Goal: Information Seeking & Learning: Learn about a topic

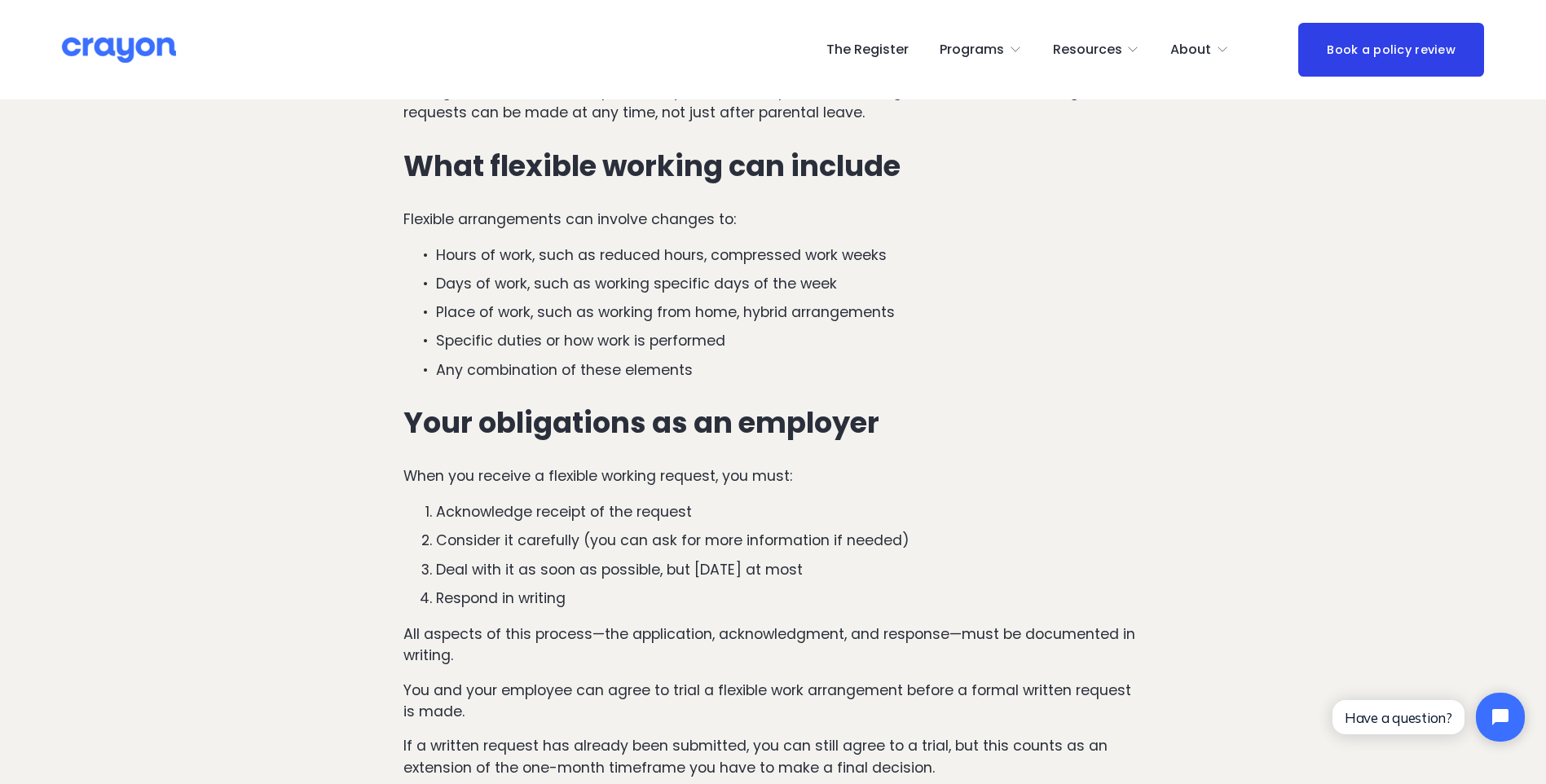
scroll to position [2445, 0]
drag, startPoint x: 623, startPoint y: 532, endPoint x: 835, endPoint y: 530, distance: 212.0
click at [835, 530] on p "Consider it carefully (you can ask for more information if needed)" at bounding box center [789, 539] width 708 height 21
click at [583, 561] on p "Deal with it as soon as possible, but [DATE] at most" at bounding box center [789, 567] width 708 height 21
drag, startPoint x: 582, startPoint y: 561, endPoint x: 547, endPoint y: 580, distance: 39.8
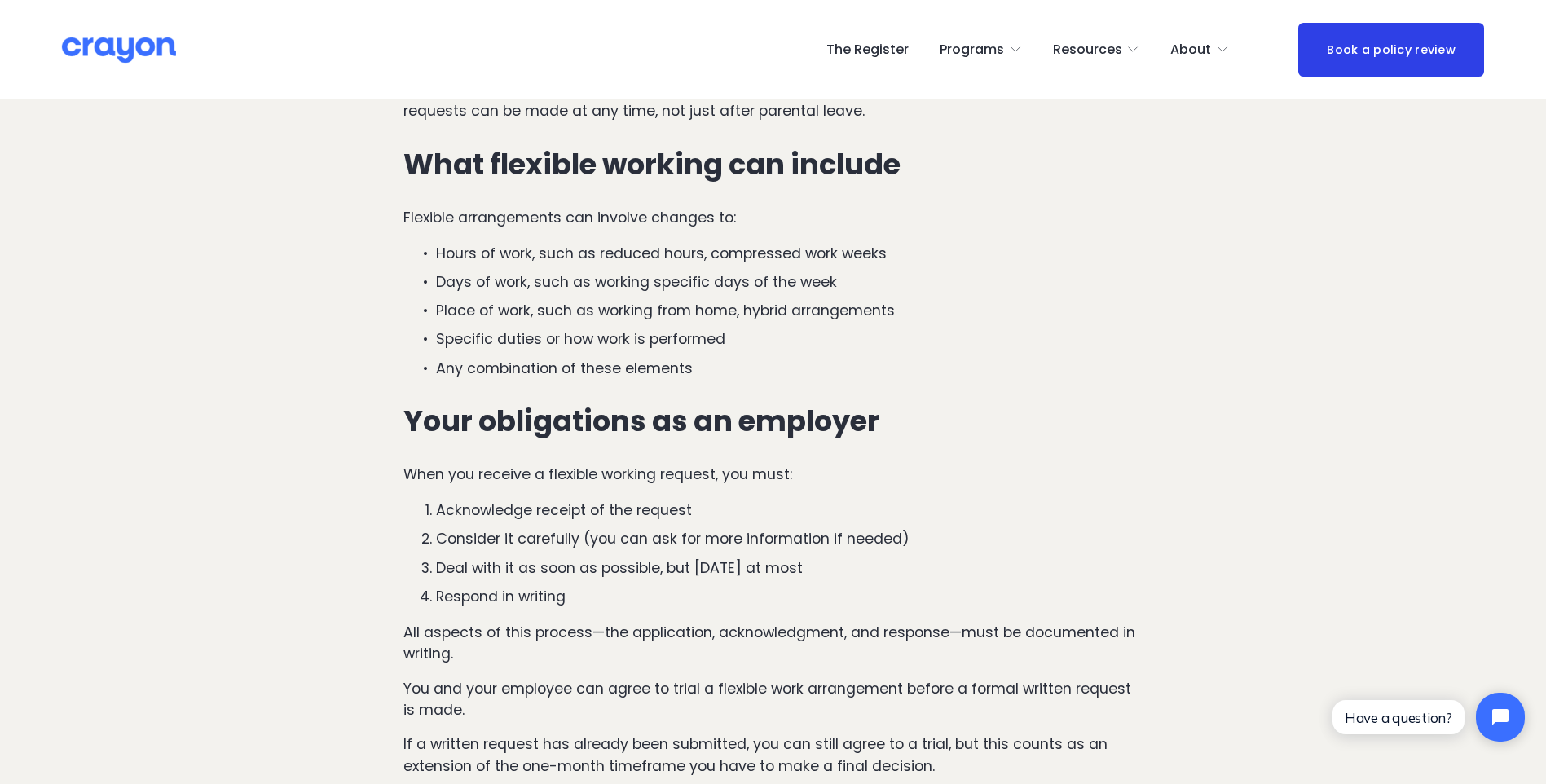
click at [547, 580] on ol "Acknowledge receipt of the request Consider it carefully (you can ask for more …" at bounding box center [773, 553] width 740 height 108
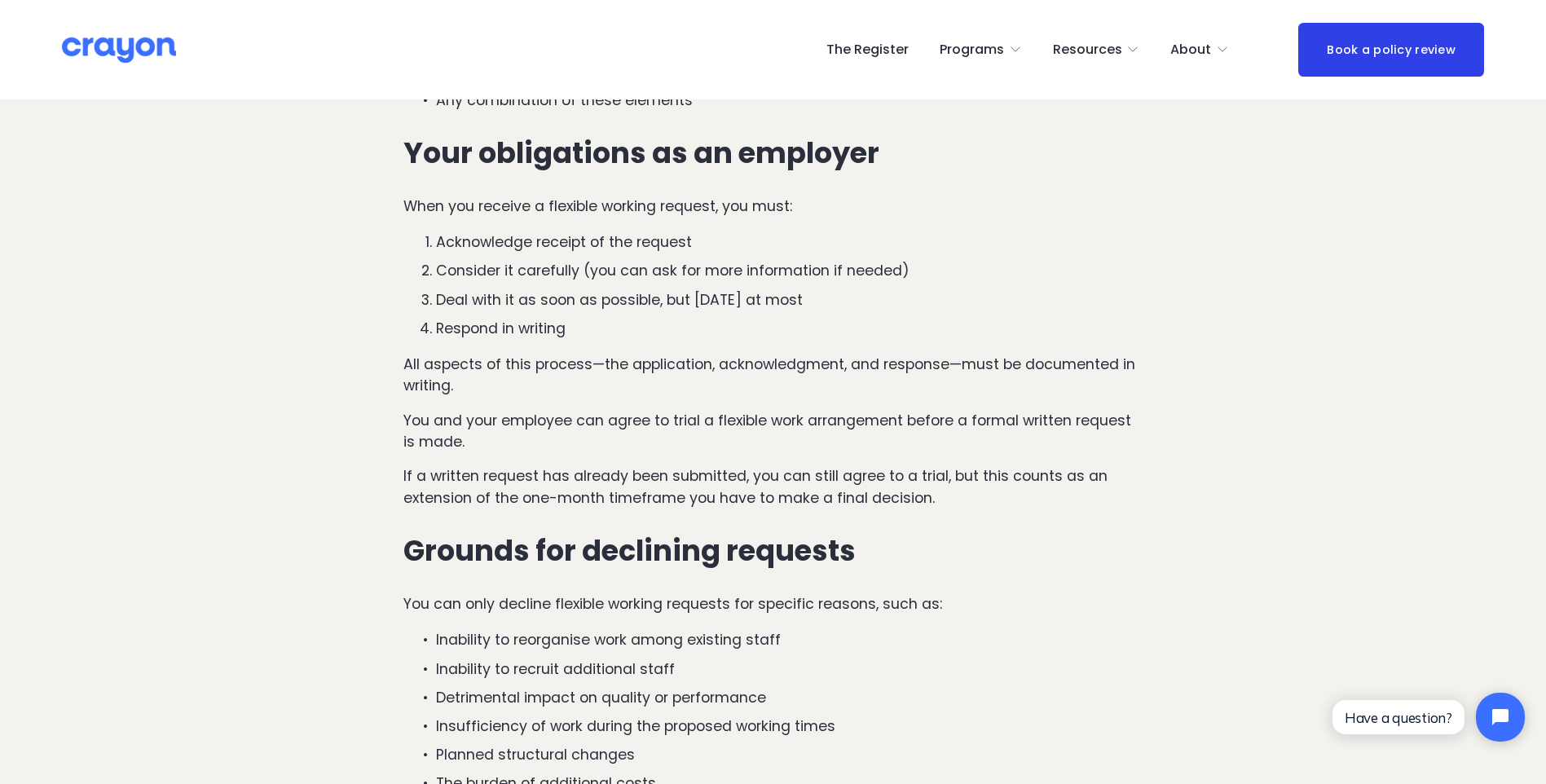
scroll to position [2690, 0]
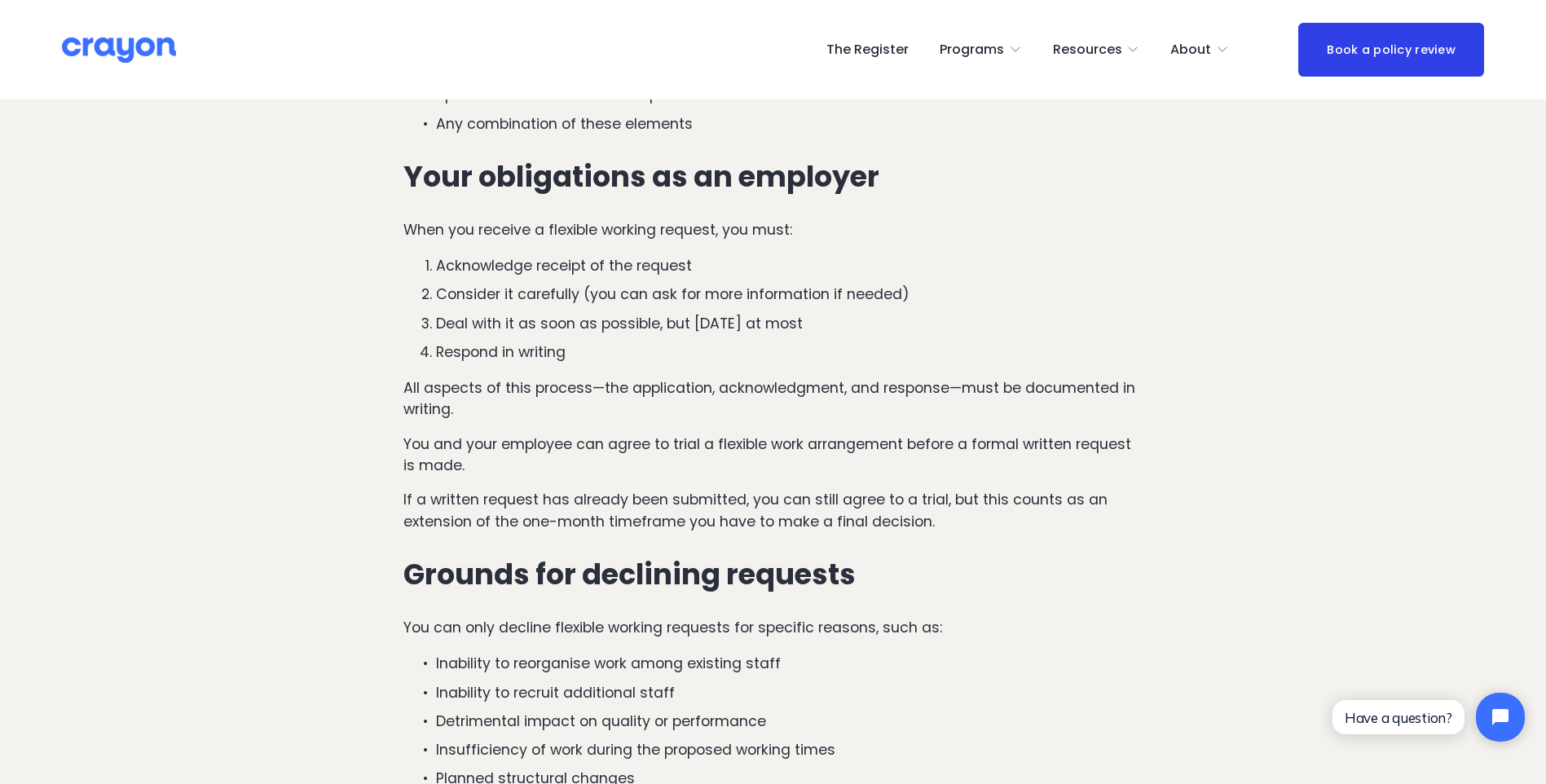
drag, startPoint x: 400, startPoint y: 489, endPoint x: 890, endPoint y: 471, distance: 490.3
click at [890, 471] on div "Many parents returning to work seek arrangements that help them balance work an…" at bounding box center [774, 311] width 768 height 1282
click at [890, 505] on p "If a written request has already been submitted, you can still agree to a trial…" at bounding box center [773, 510] width 740 height 43
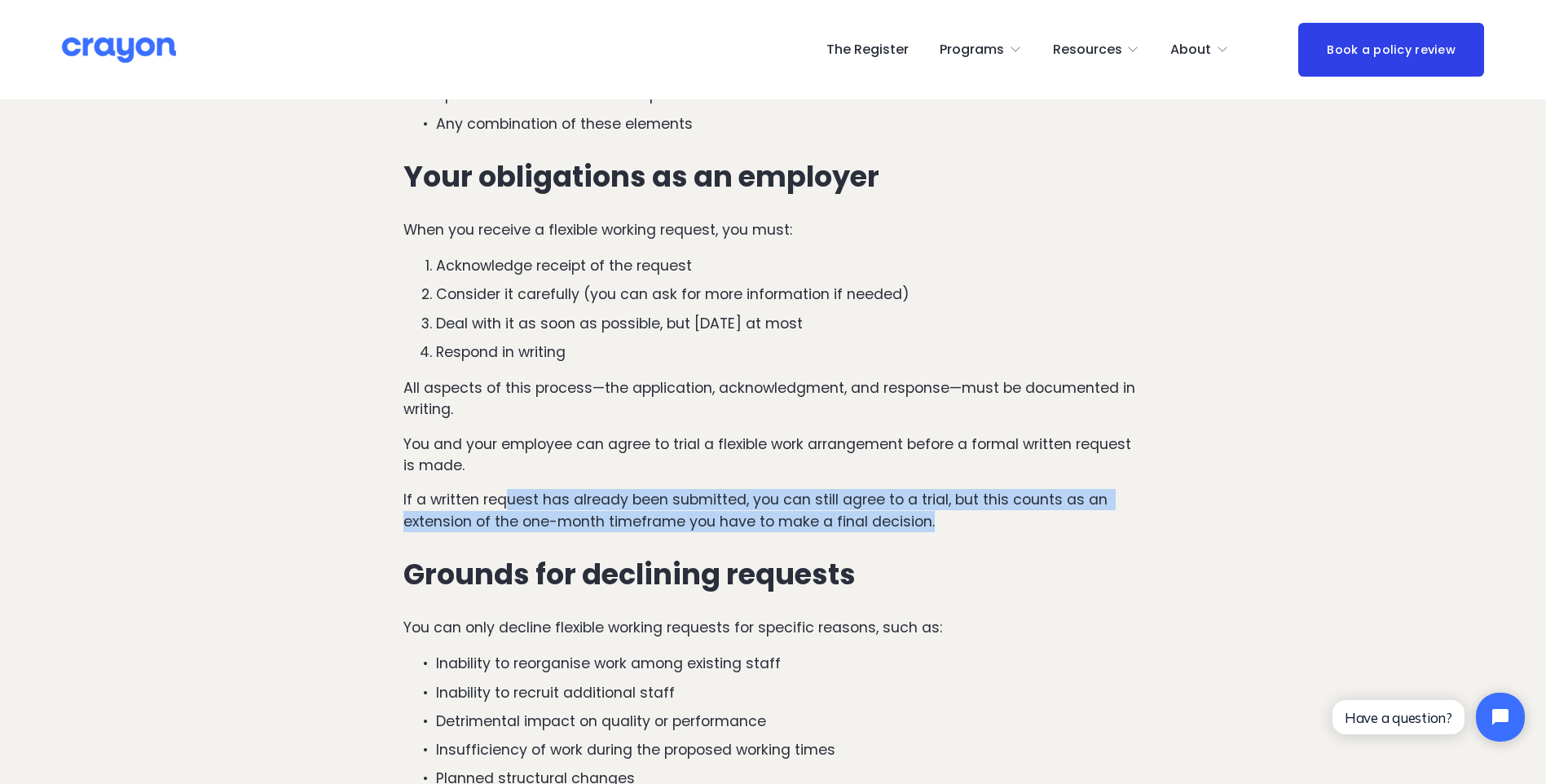
drag, startPoint x: 937, startPoint y: 522, endPoint x: 506, endPoint y: 505, distance: 431.3
click at [506, 505] on p "If a written request has already been submitted, you can still agree to a trial…" at bounding box center [773, 510] width 740 height 43
click at [881, 503] on p "If a written request has already been submitted, you can still agree to a trial…" at bounding box center [773, 510] width 740 height 43
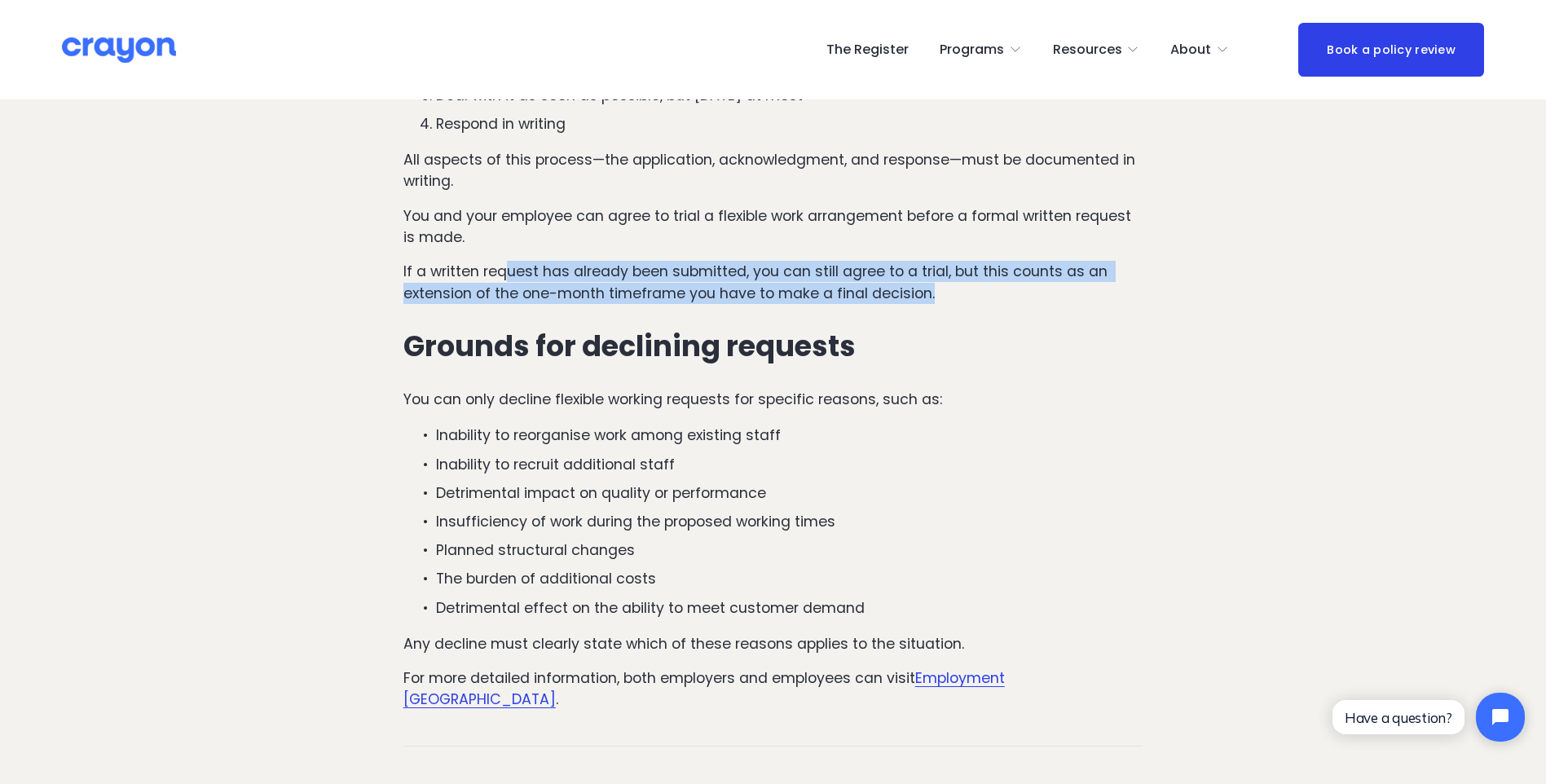
scroll to position [2934, 0]
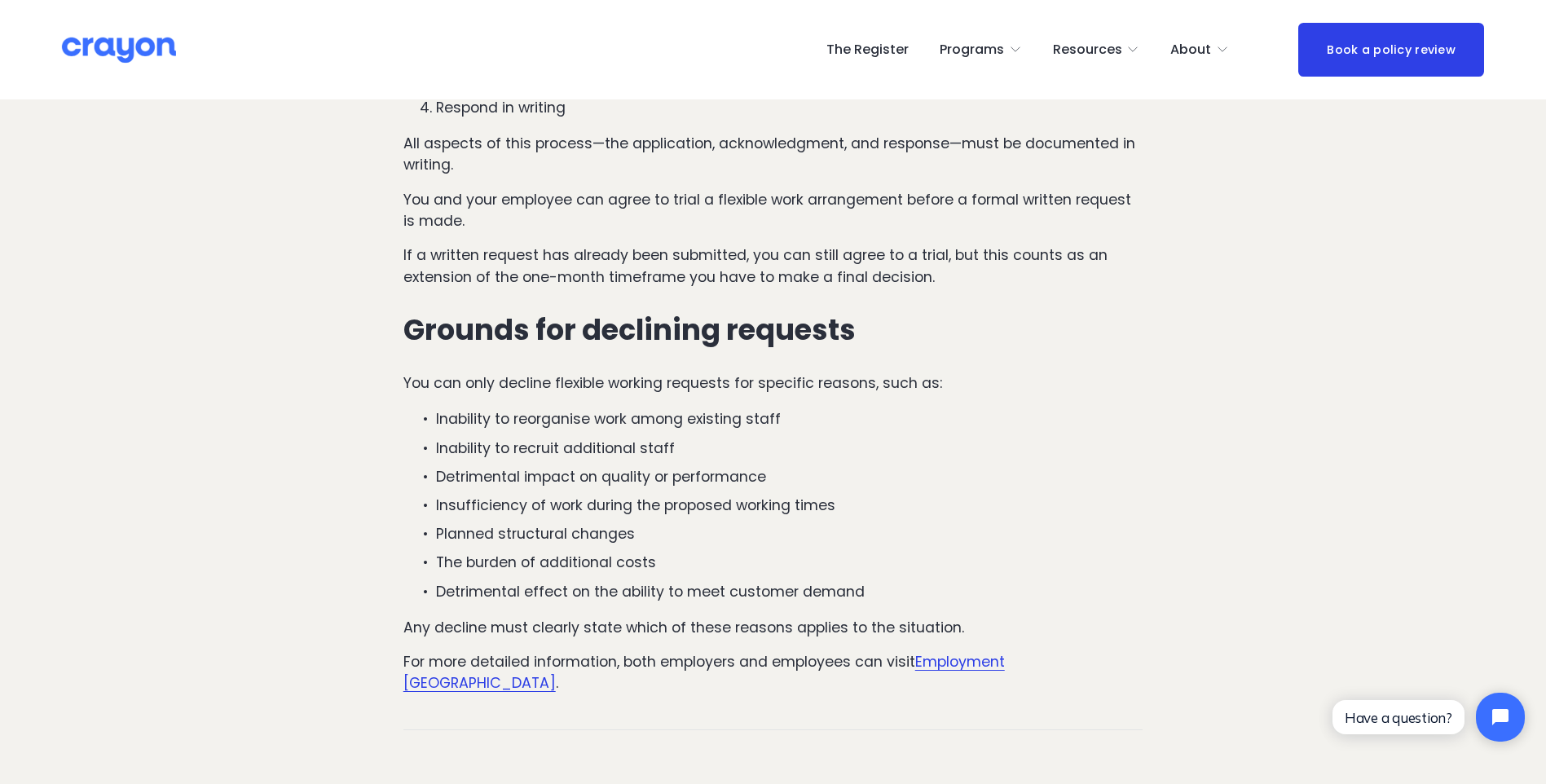
click at [584, 420] on p "Inability to reorganise work among existing staff" at bounding box center [789, 419] width 708 height 21
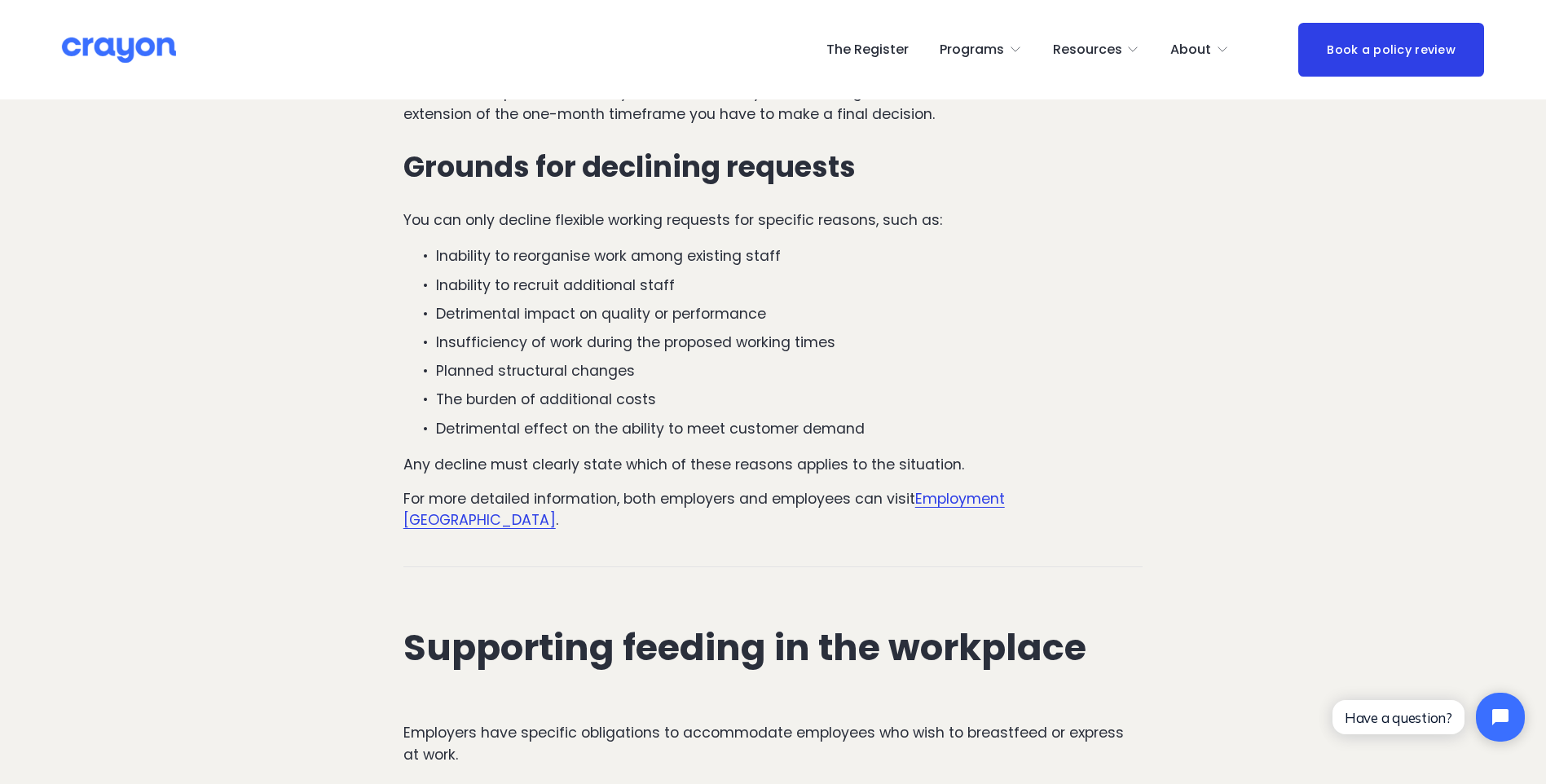
scroll to position [3015, 0]
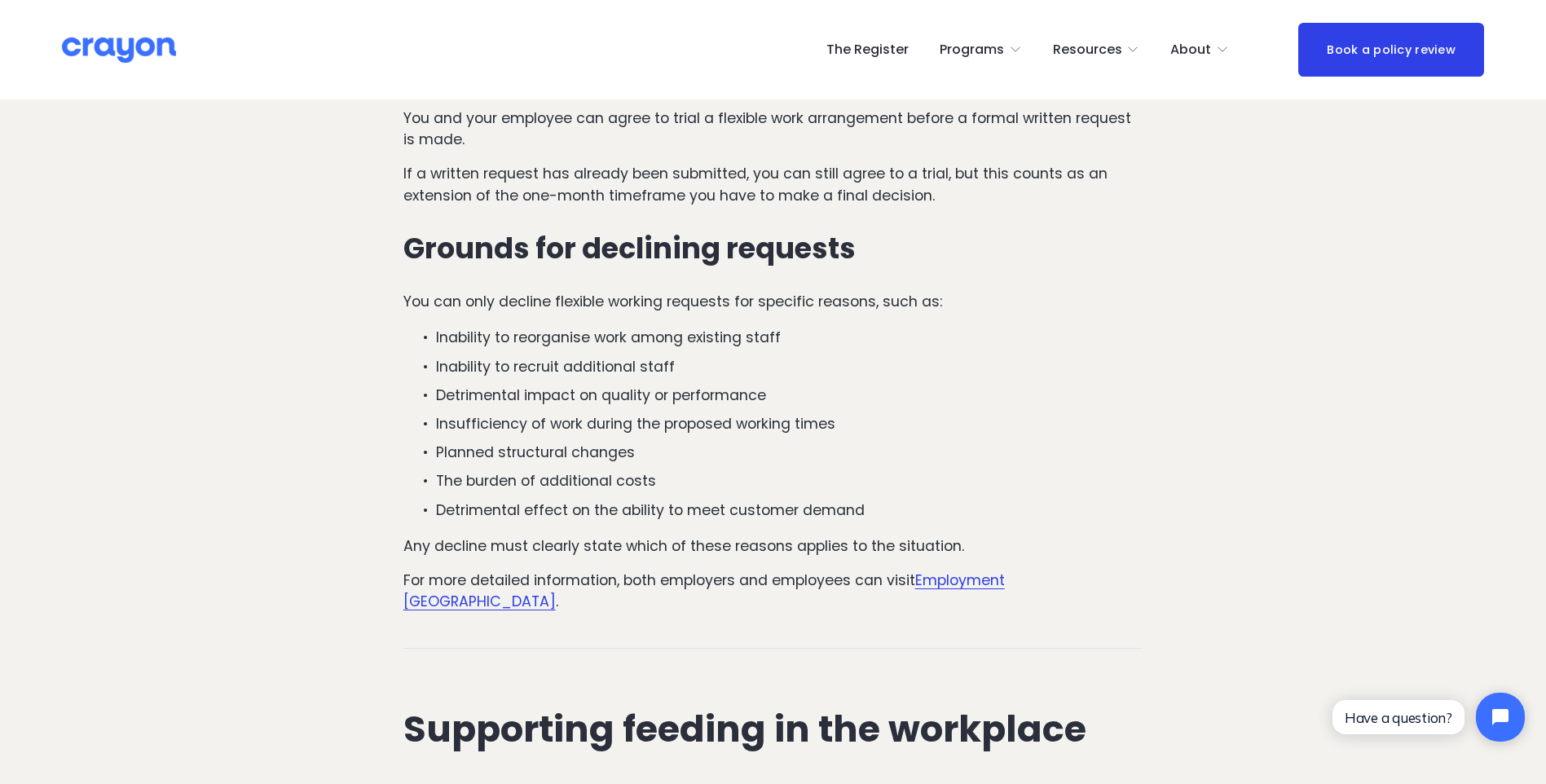
drag, startPoint x: 1127, startPoint y: 584, endPoint x: 980, endPoint y: 522, distance: 159.5
click at [980, 521] on p "Detrimental effect on the ability to meet customer demand" at bounding box center [789, 510] width 708 height 21
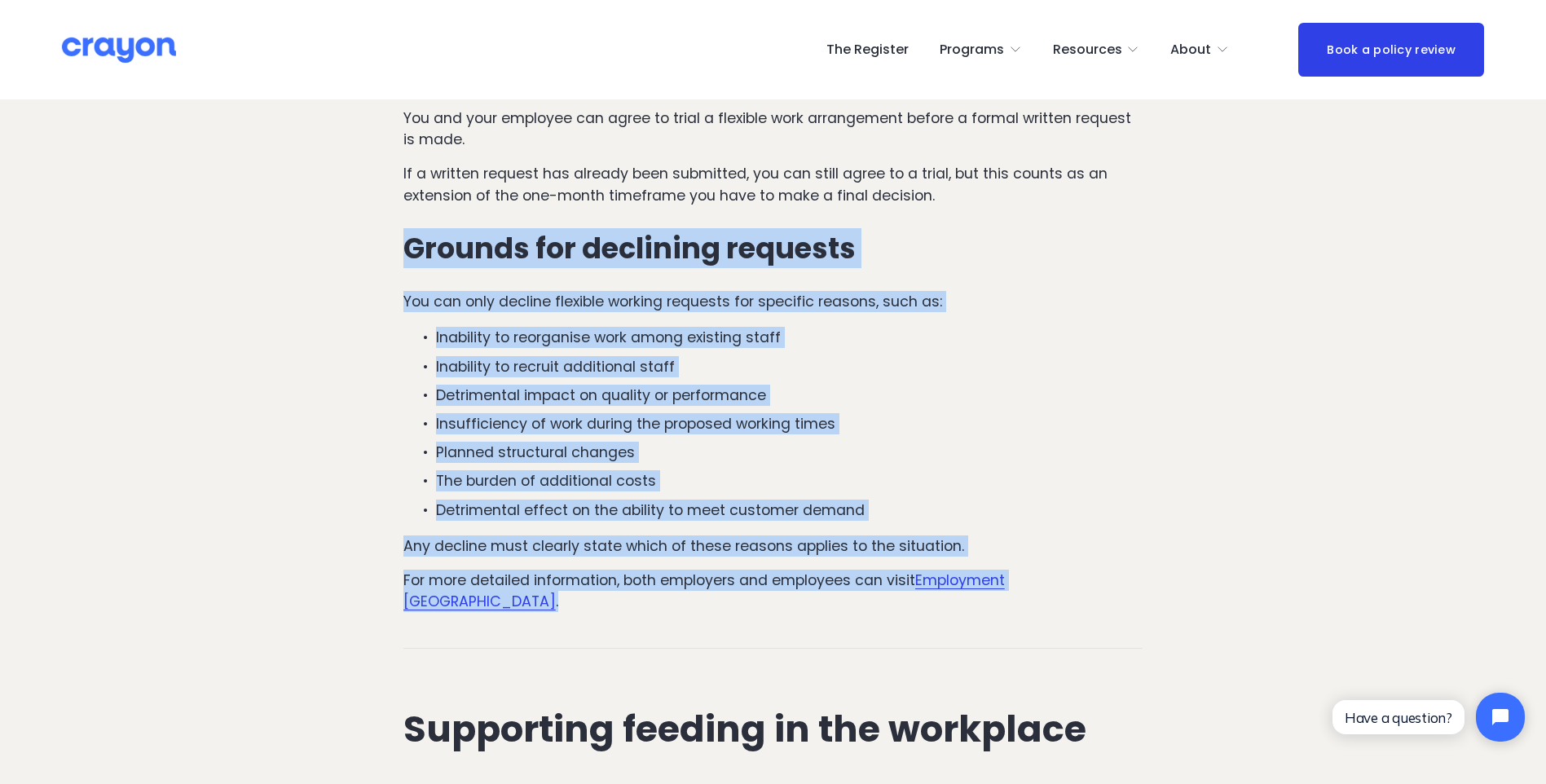
drag, startPoint x: 1113, startPoint y: 590, endPoint x: 235, endPoint y: 236, distance: 946.7
copy div "Grounds for declining requests You can only decline flexible working requests f…"
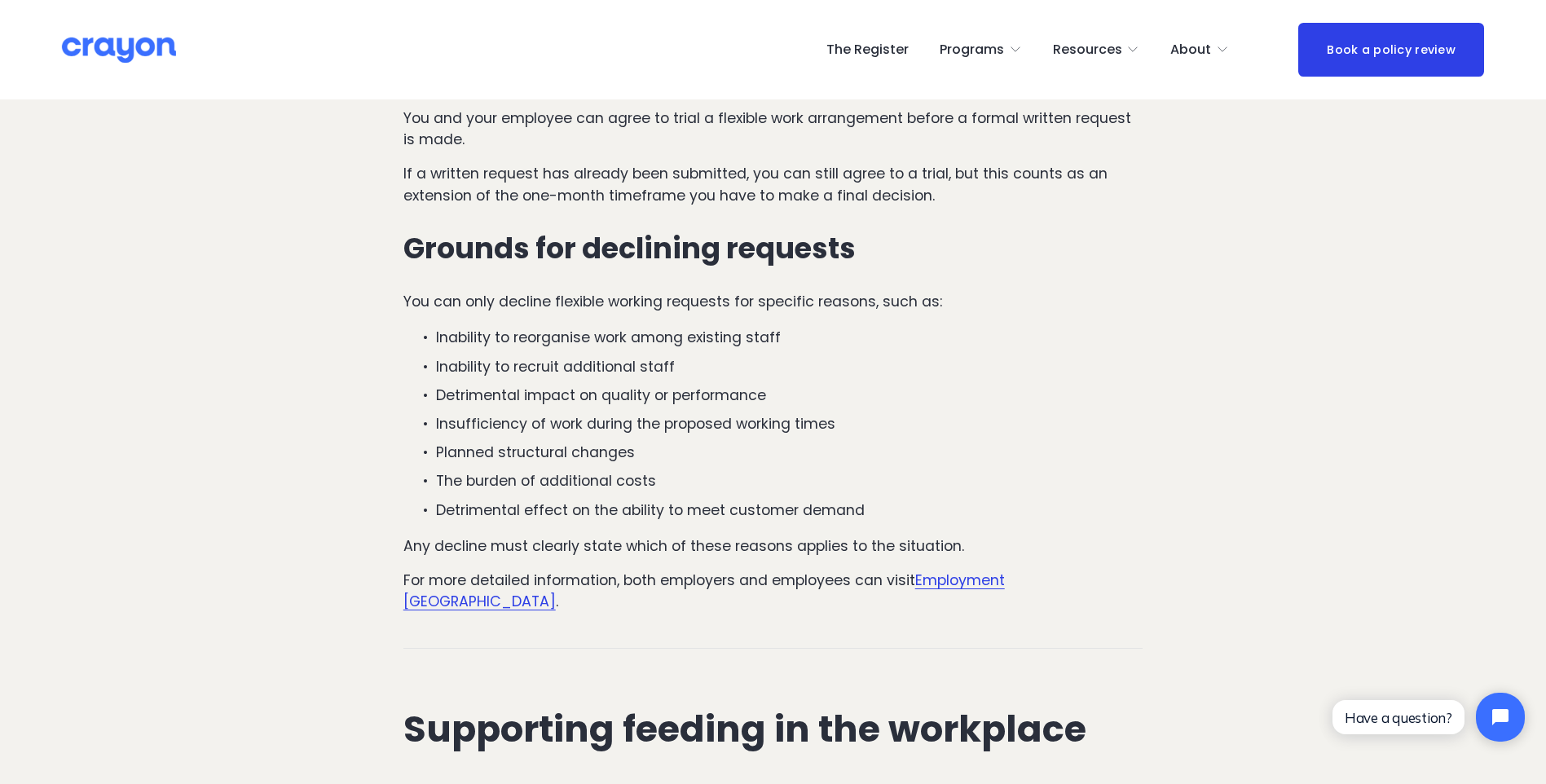
click at [701, 627] on div at bounding box center [774, 648] width 768 height 43
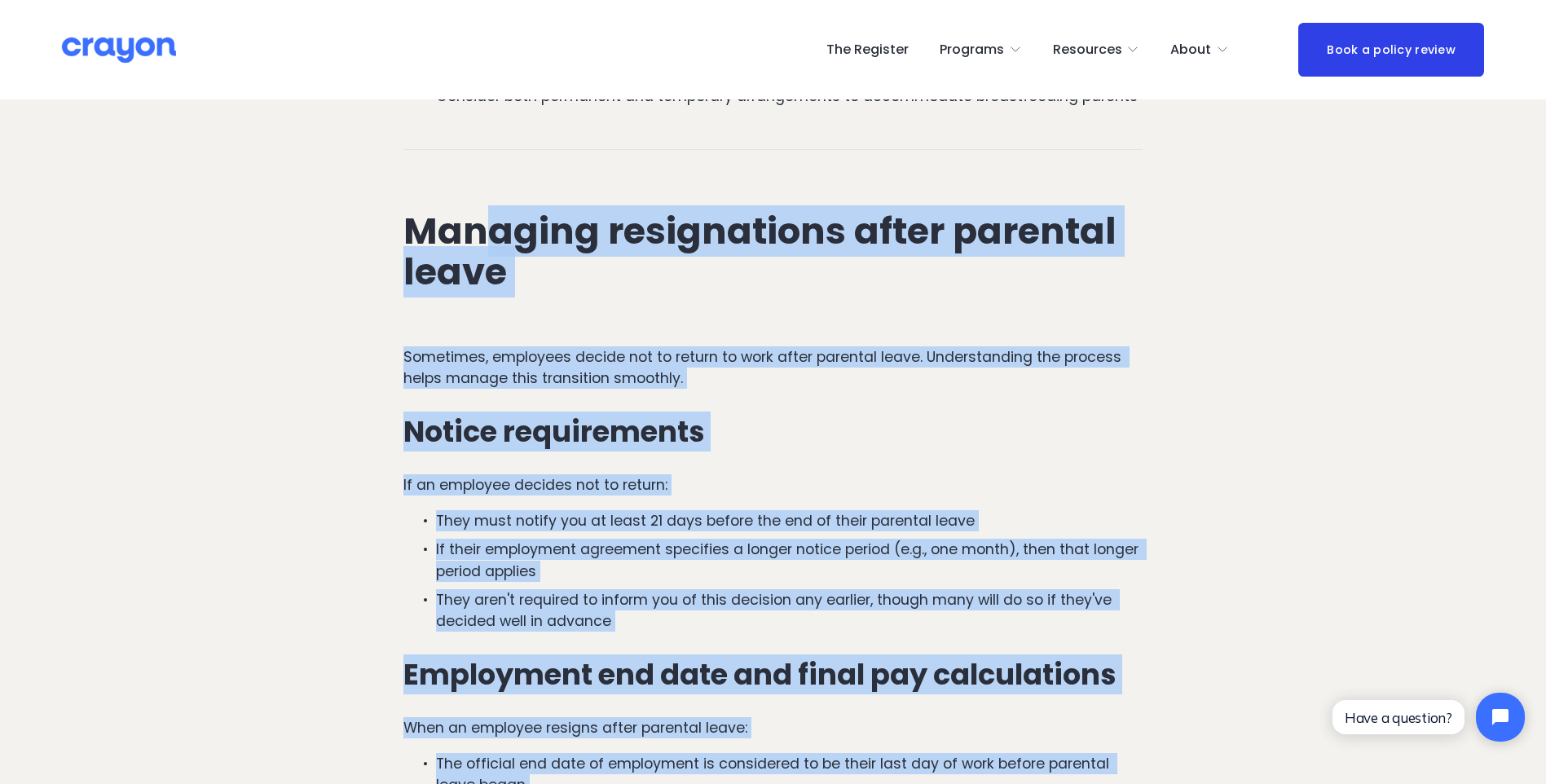
scroll to position [4401, 0]
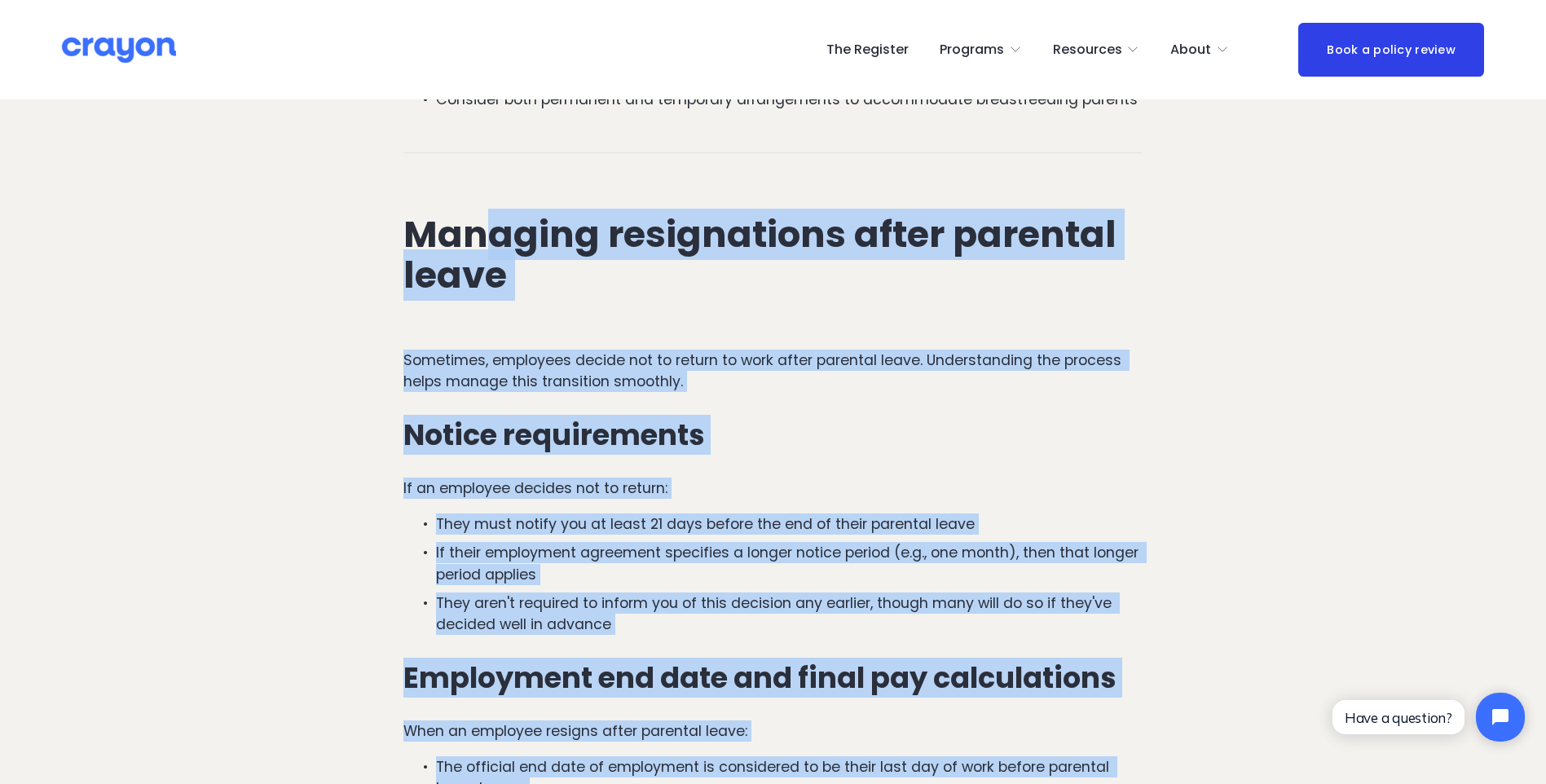
drag, startPoint x: 834, startPoint y: 472, endPoint x: 389, endPoint y: 223, distance: 509.9
copy div "Managing resignations after parental leave Sometimes, employees decide not to r…"
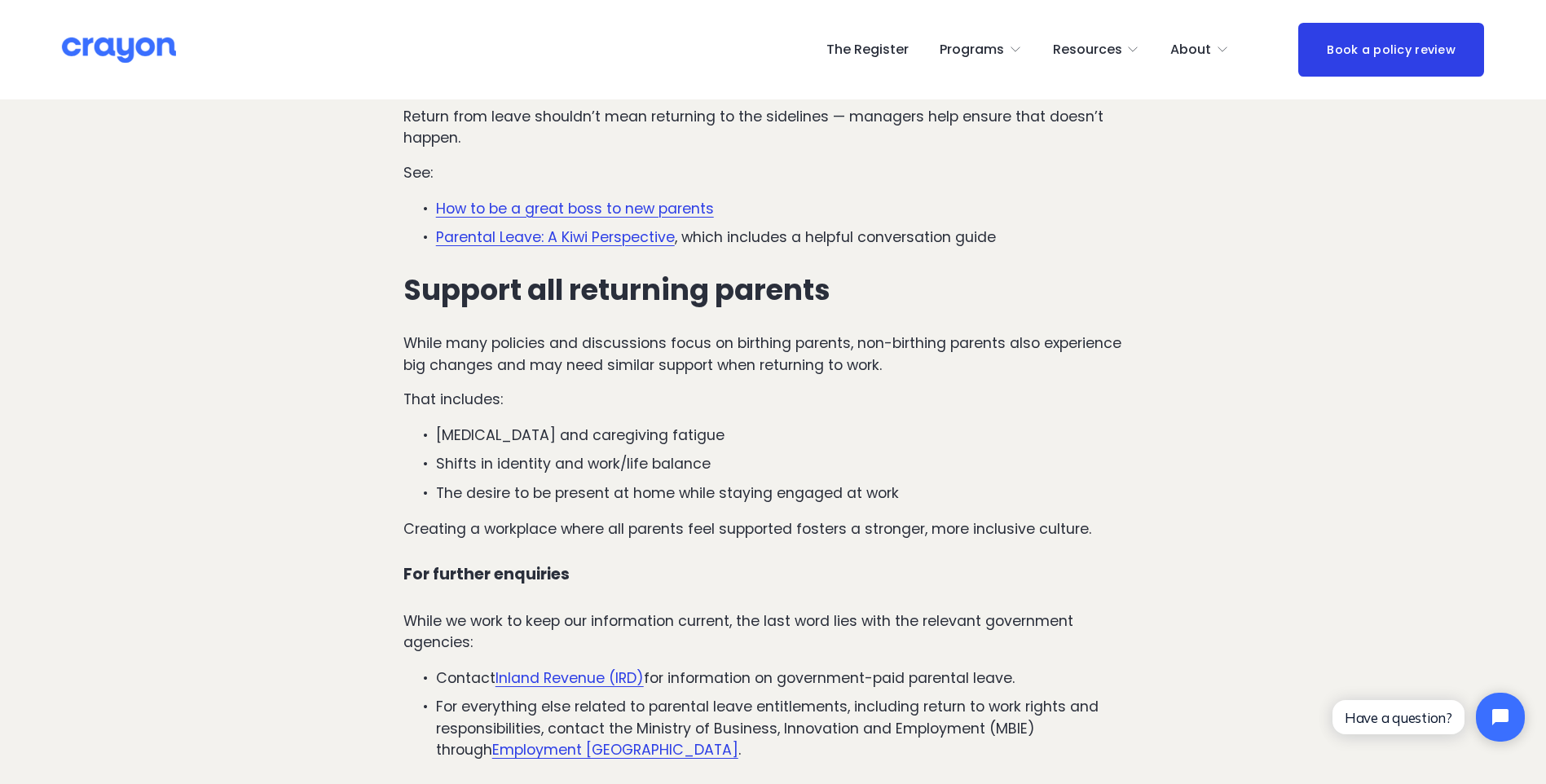
scroll to position [6031, 0]
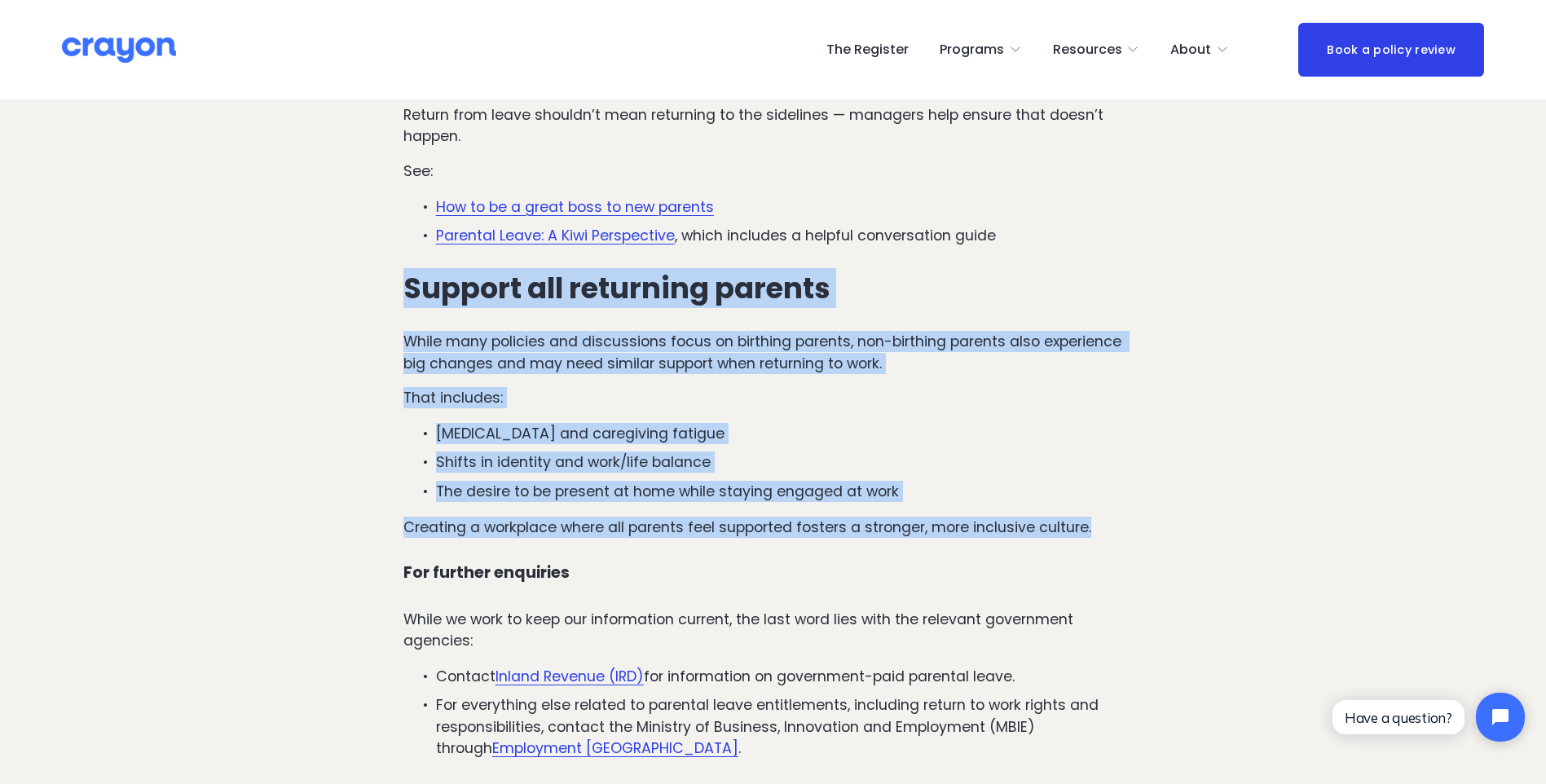
drag, startPoint x: 423, startPoint y: 239, endPoint x: 1112, endPoint y: 485, distance: 731.6
click at [1112, 485] on div "Reboarding matters For many employees, returning from parental leave can feel l…" at bounding box center [774, 131] width 768 height 1297
copy div "Support all returning parents While many policies and discussions focus on birt…"
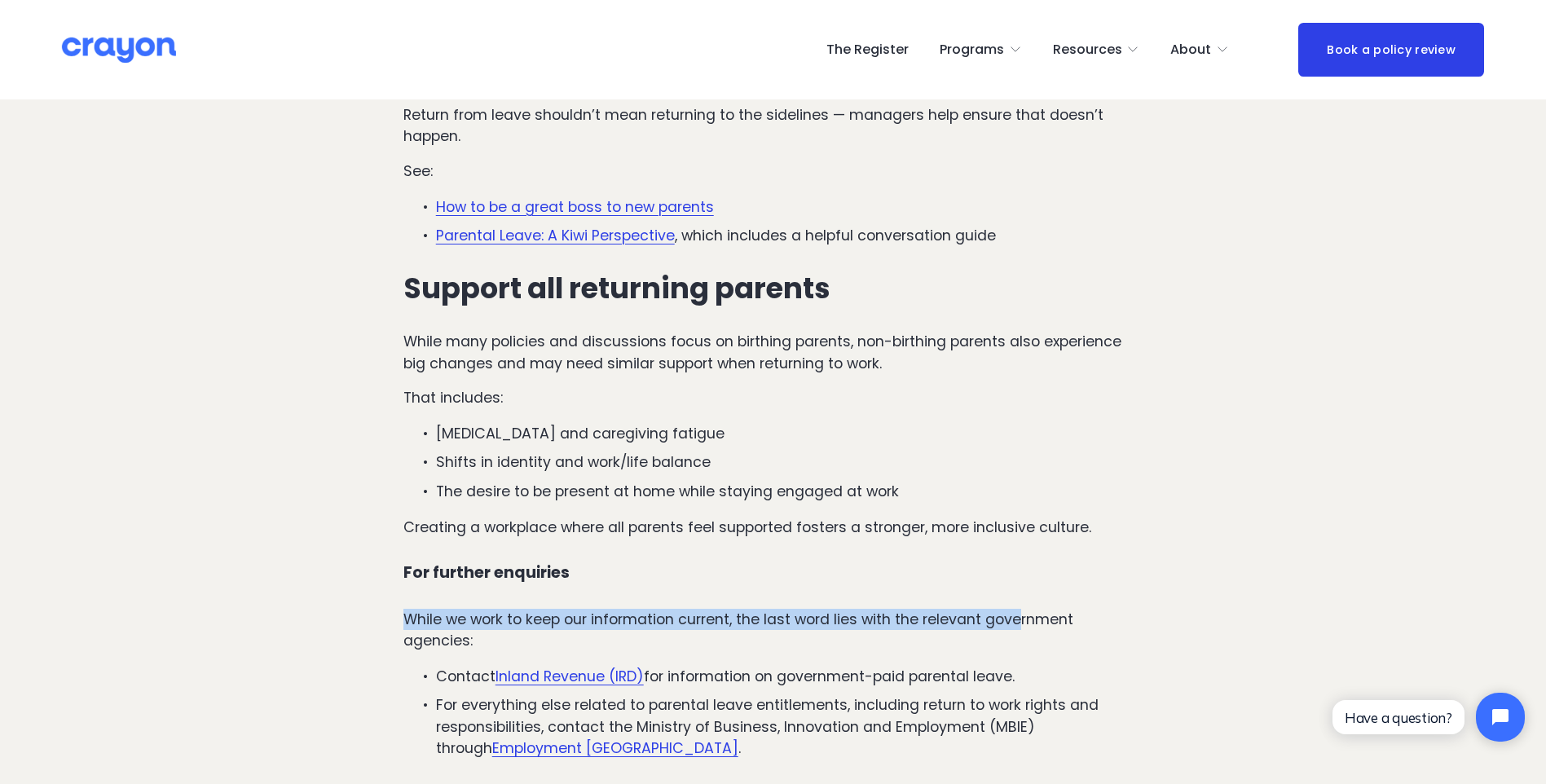
drag, startPoint x: 1020, startPoint y: 539, endPoint x: 1018, endPoint y: 552, distance: 13.2
click at [1018, 552] on div "Reboarding matters For many employees, returning from parental leave can feel l…" at bounding box center [773, 127] width 740 height 1262
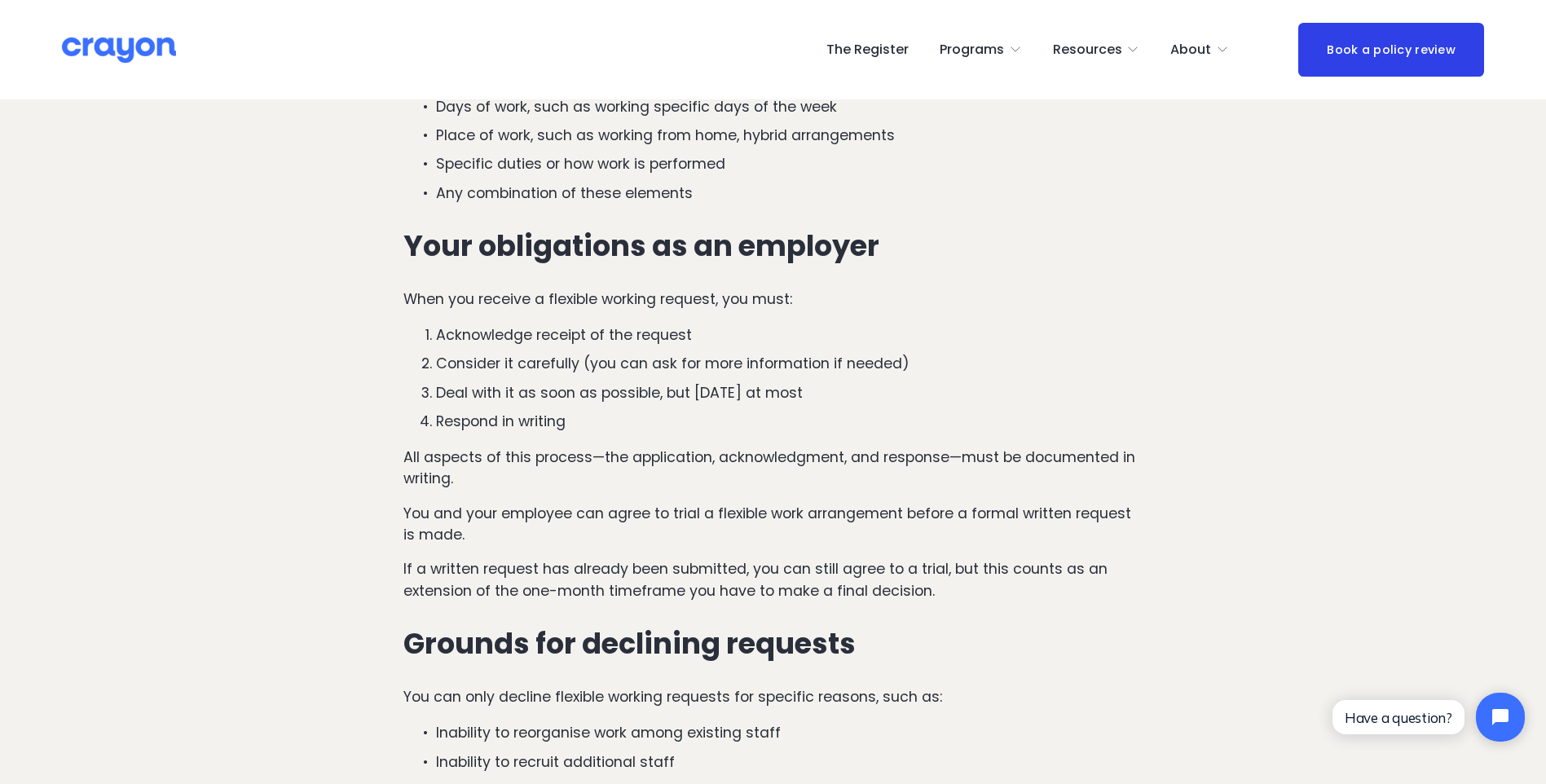
scroll to position [2609, 0]
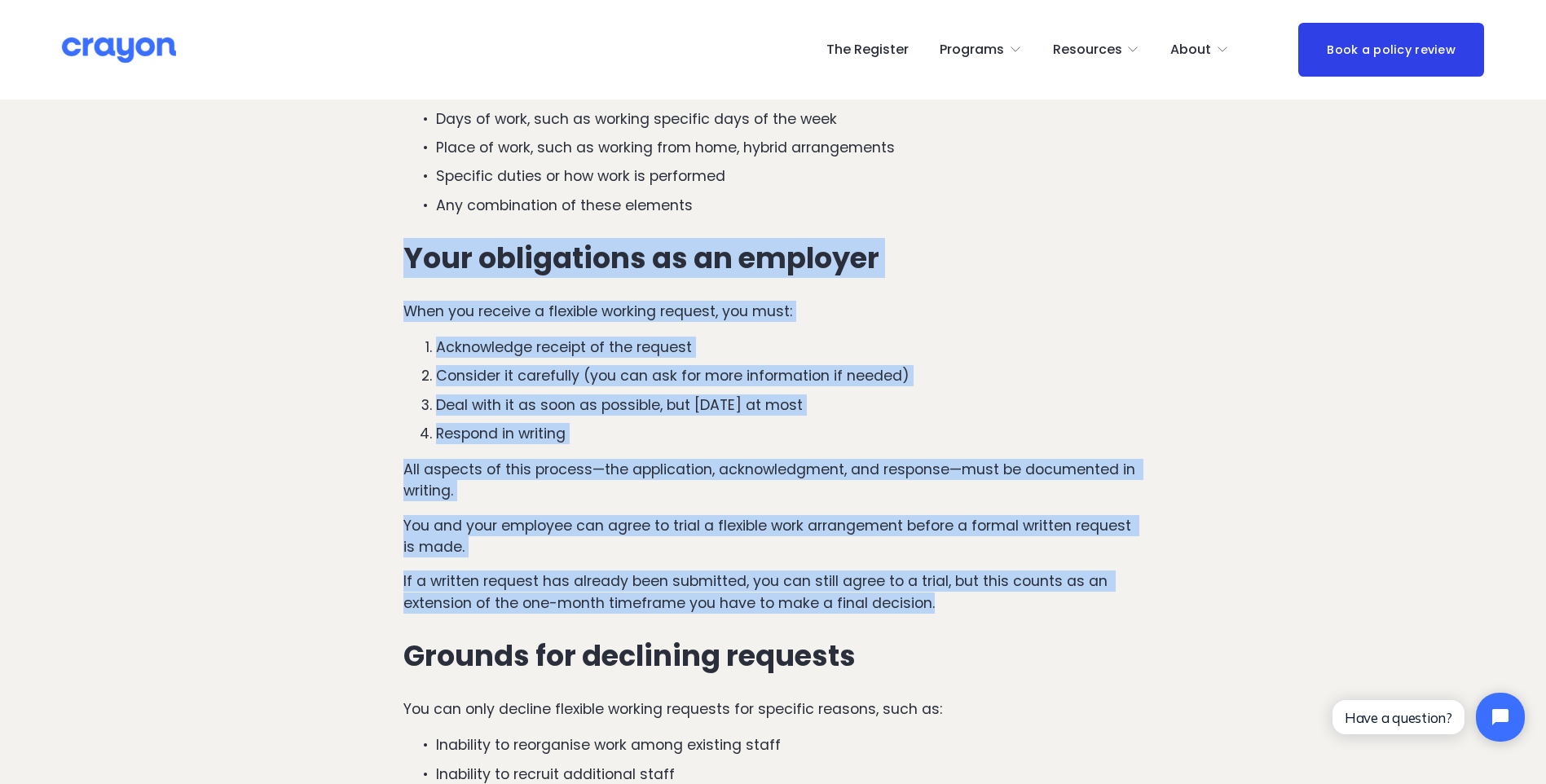
drag, startPoint x: 409, startPoint y: 256, endPoint x: 1188, endPoint y: 609, distance: 855.2
copy div "Your obligations as an employer When you receive a flexible working request, yo…"
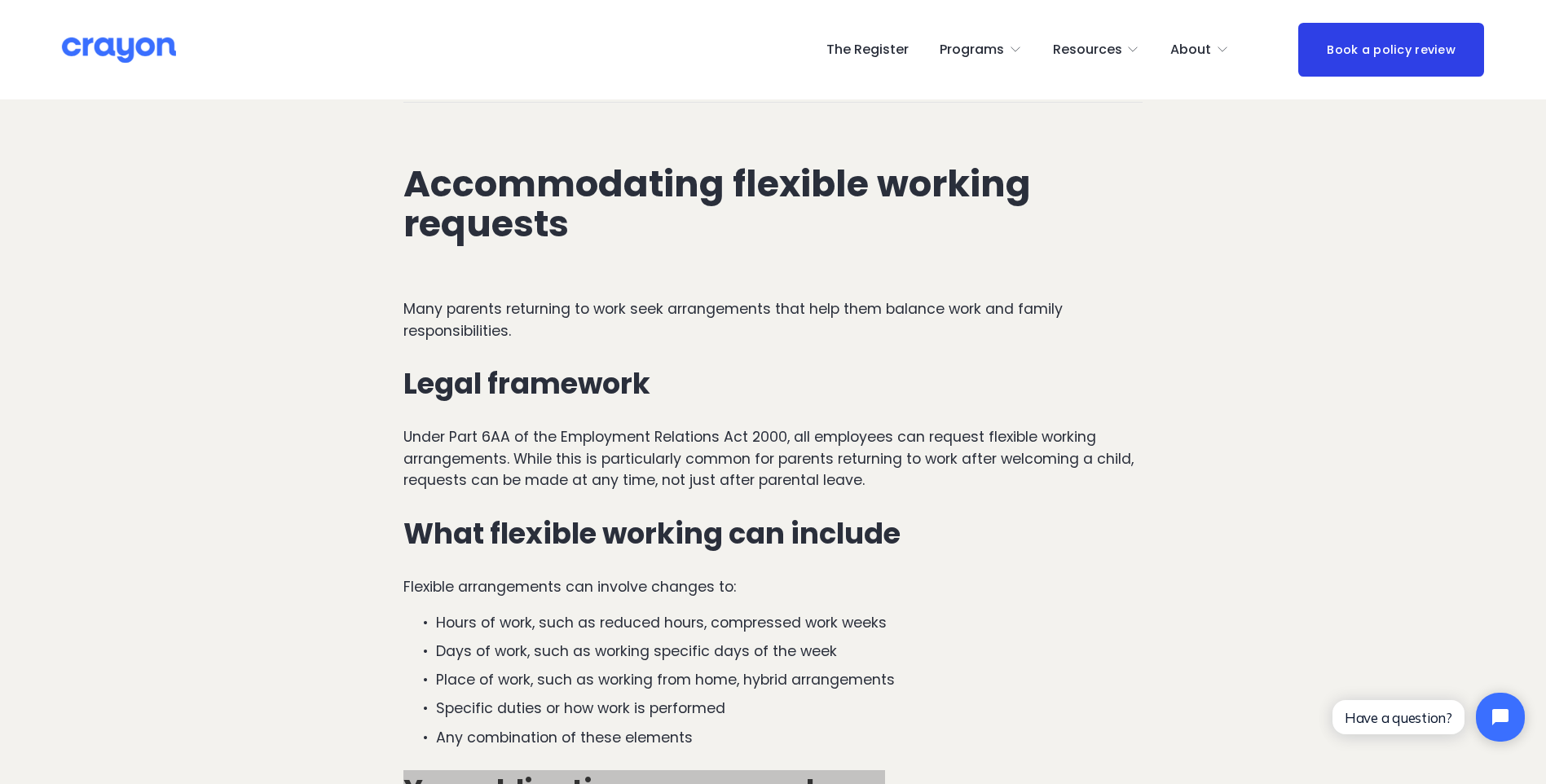
scroll to position [2038, 0]
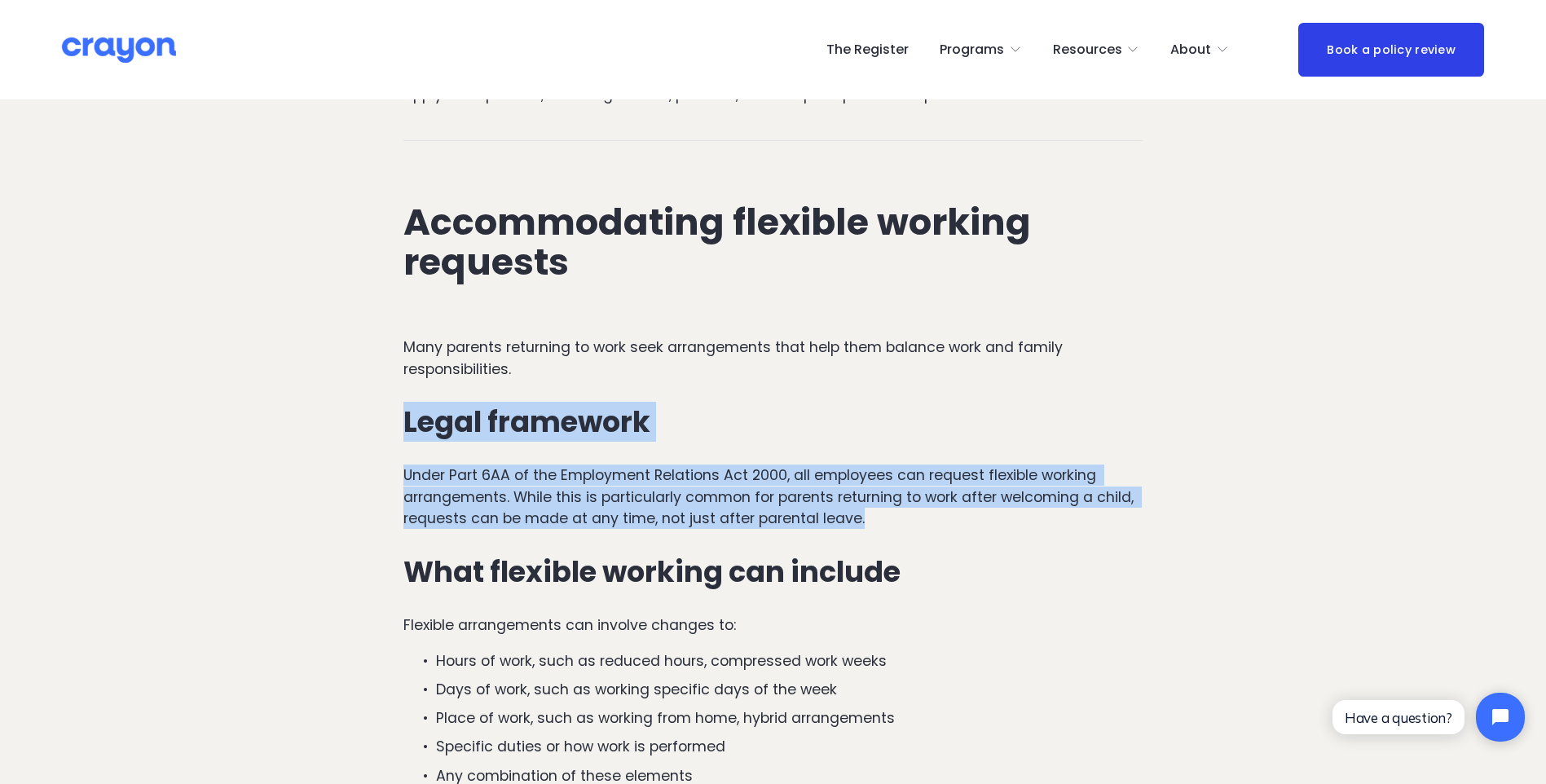
drag, startPoint x: 883, startPoint y: 521, endPoint x: 344, endPoint y: 428, distance: 547.0
click at [901, 519] on p "Under Part 6AA of the Employment Relations Act 2000, all employees can request …" at bounding box center [773, 497] width 740 height 65
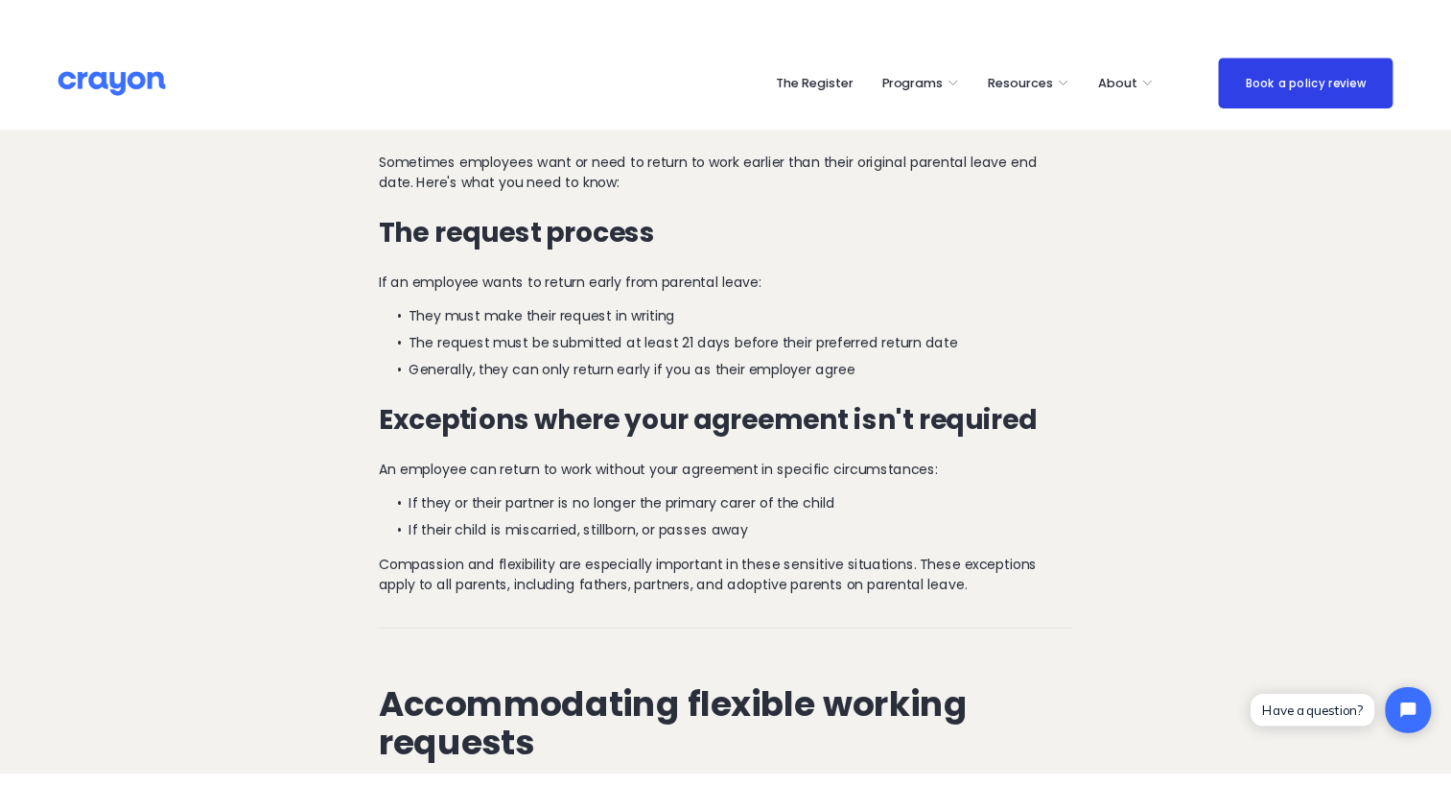
scroll to position [1823, 0]
